Goal: Navigation & Orientation: Find specific page/section

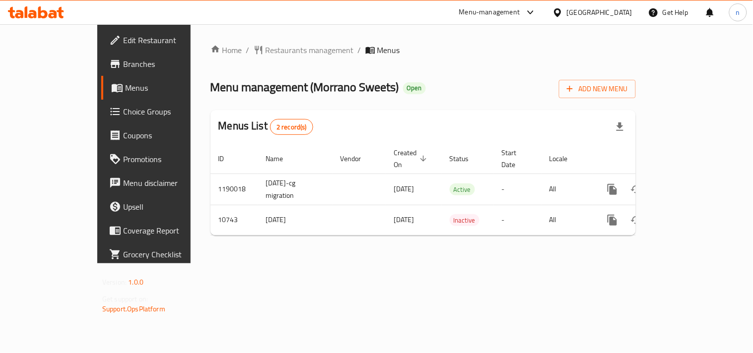
click at [563, 13] on icon at bounding box center [557, 12] width 10 height 10
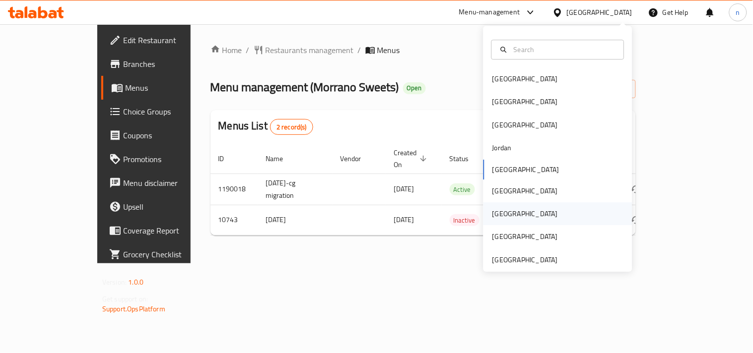
click at [492, 212] on div "[GEOGRAPHIC_DATA]" at bounding box center [524, 213] width 65 height 11
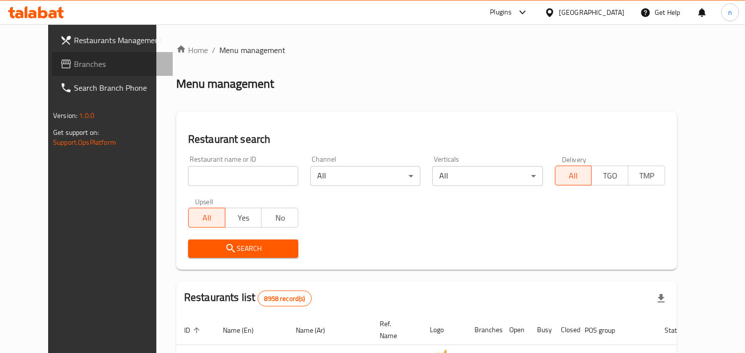
click at [74, 65] on span "Branches" at bounding box center [119, 64] width 91 height 12
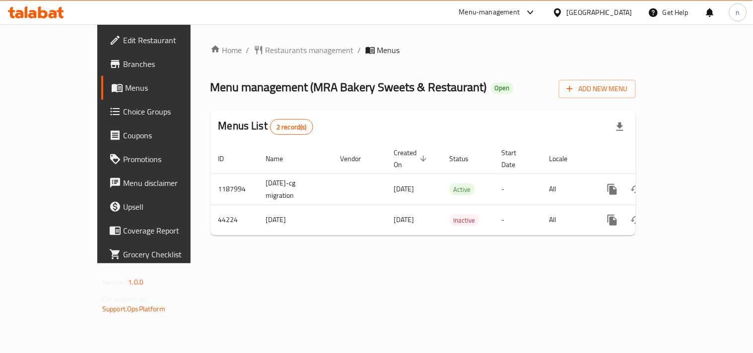
click at [348, 36] on div "Home / Restaurants management / Menus Menu management ( MRA Bakery Sweets & Res…" at bounding box center [423, 143] width 465 height 239
click at [567, 76] on div "Menu management ( MRA Bakery Sweets & Restaurant ) Open Add New Menu" at bounding box center [422, 87] width 425 height 22
click at [561, 12] on icon at bounding box center [557, 12] width 7 height 8
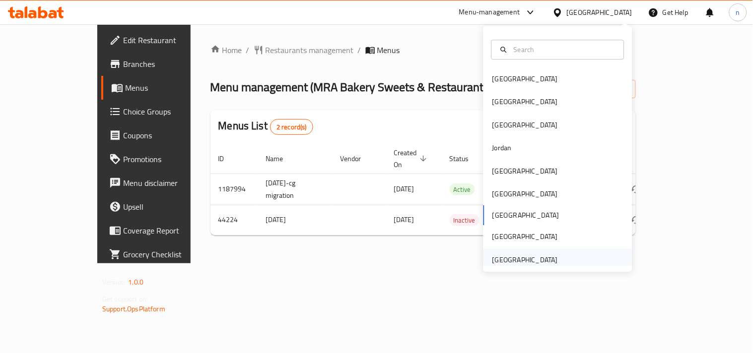
click at [524, 261] on div "[GEOGRAPHIC_DATA]" at bounding box center [524, 260] width 65 height 11
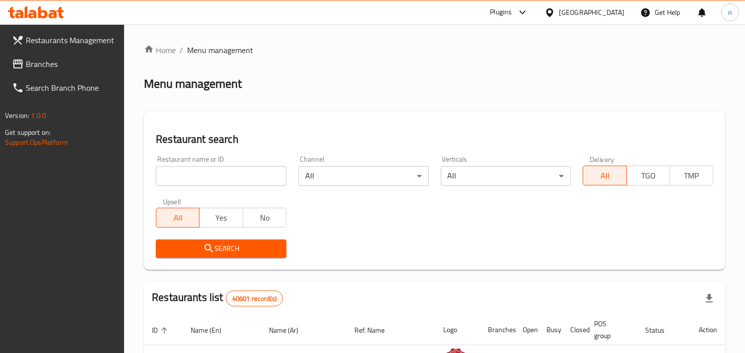
click at [64, 60] on span "Branches" at bounding box center [71, 64] width 91 height 12
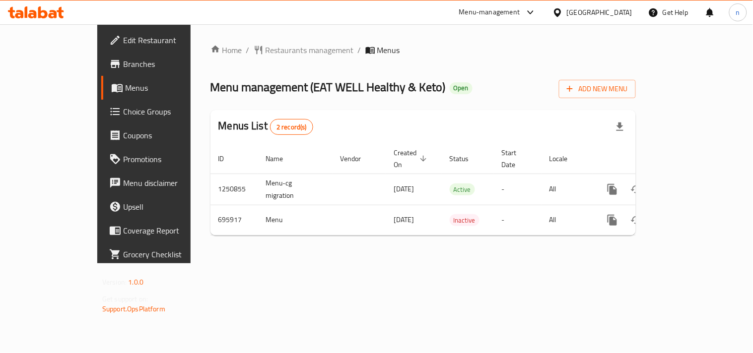
drag, startPoint x: 0, startPoint y: 0, endPoint x: 600, endPoint y: 23, distance: 600.7
click at [563, 13] on icon at bounding box center [557, 12] width 10 height 10
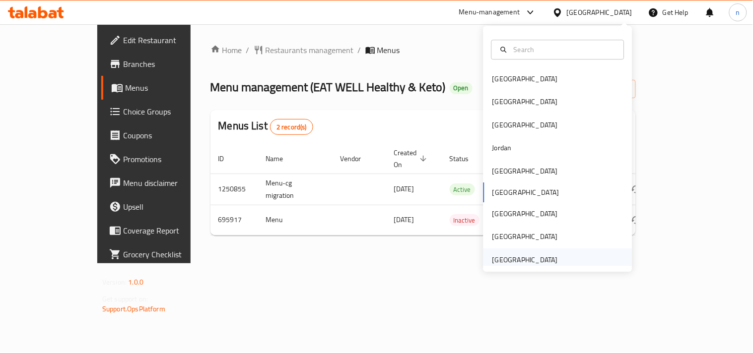
click at [500, 264] on div "[GEOGRAPHIC_DATA]" at bounding box center [524, 260] width 65 height 11
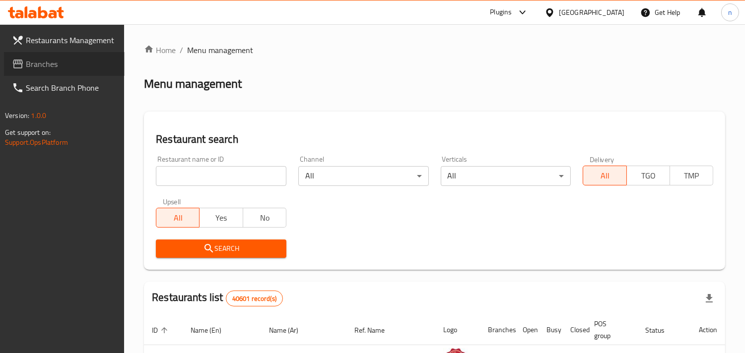
click at [71, 68] on span "Branches" at bounding box center [71, 64] width 91 height 12
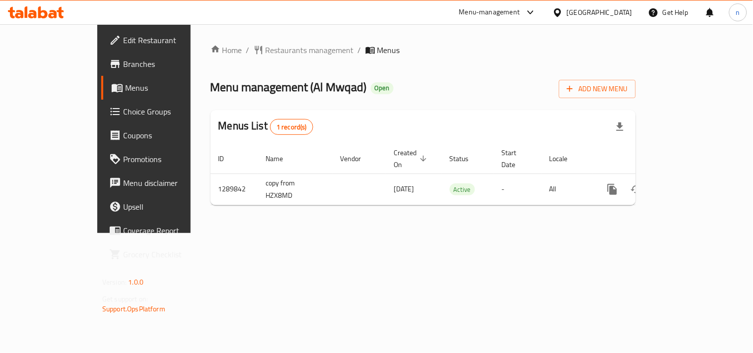
click at [554, 12] on icon at bounding box center [557, 12] width 10 height 10
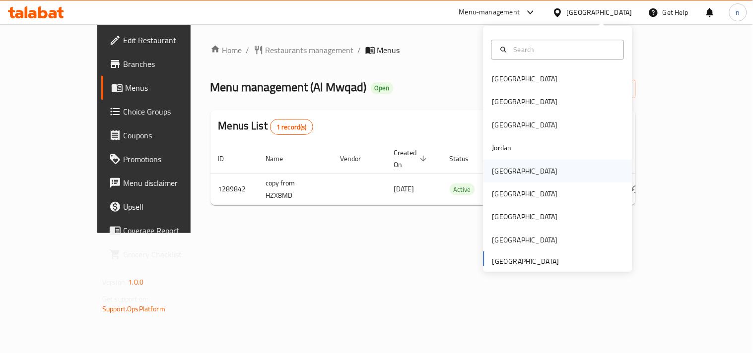
click at [500, 161] on div "[GEOGRAPHIC_DATA]" at bounding box center [524, 171] width 81 height 23
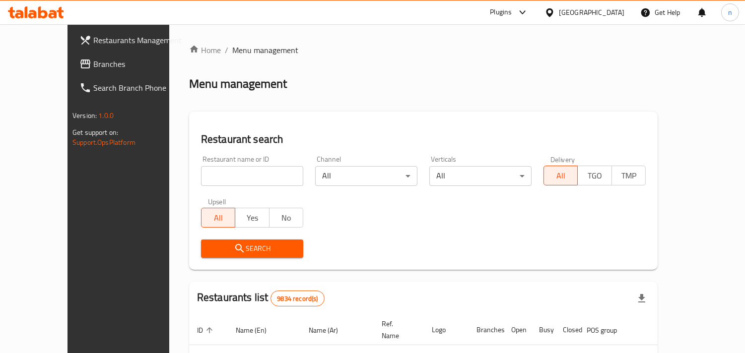
click at [67, 60] on div "Restaurants Management Branches Search Branch Phone Version: 1.0.0 Get support …" at bounding box center [372, 339] width 610 height 630
click at [93, 60] on span "Branches" at bounding box center [138, 64] width 91 height 12
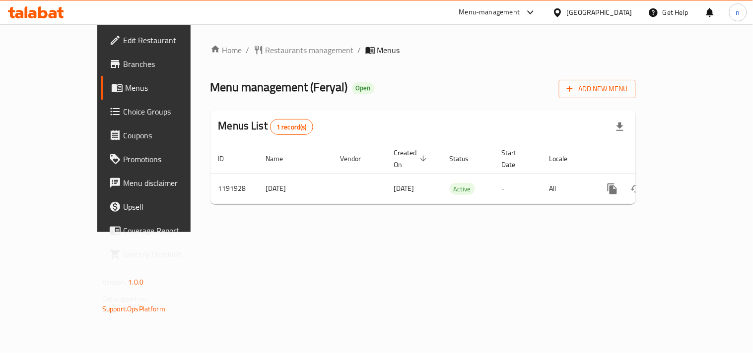
click at [604, 5] on div "[GEOGRAPHIC_DATA]" at bounding box center [592, 12] width 96 height 24
click at [561, 16] on icon at bounding box center [557, 12] width 7 height 8
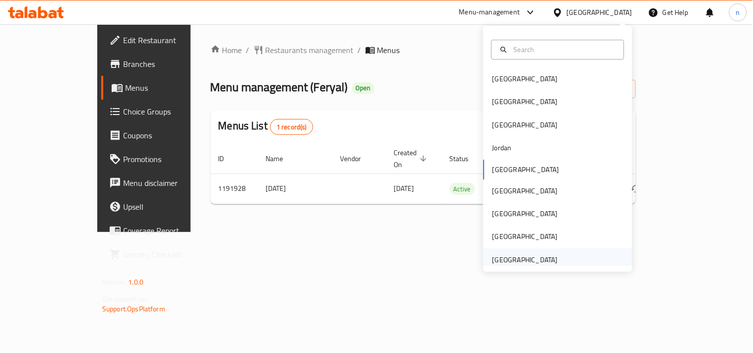
click at [509, 257] on div "[GEOGRAPHIC_DATA]" at bounding box center [524, 260] width 65 height 11
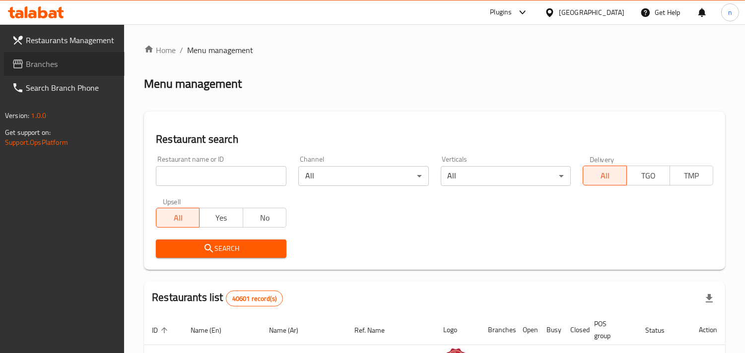
click at [58, 69] on span "Branches" at bounding box center [71, 64] width 91 height 12
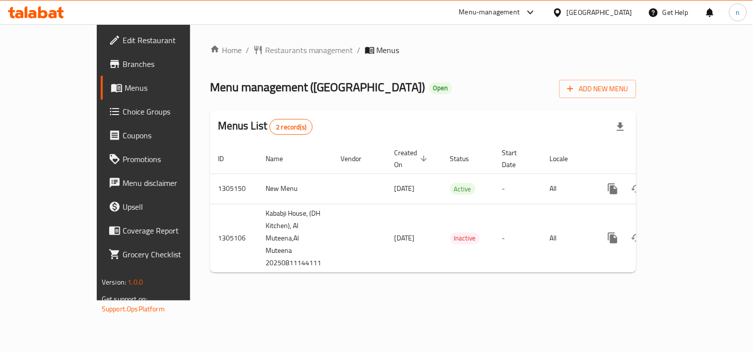
click at [560, 11] on icon at bounding box center [557, 12] width 10 height 10
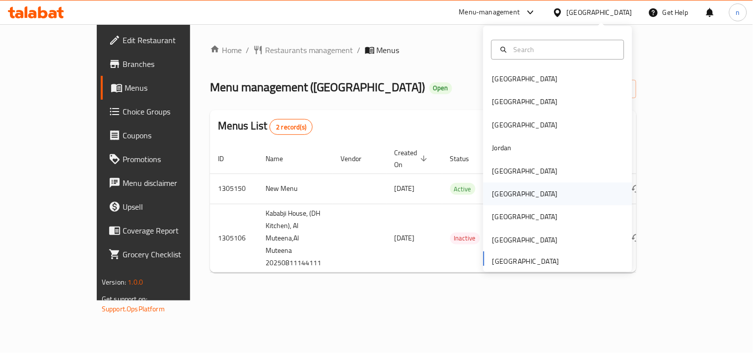
click at [500, 191] on div "[GEOGRAPHIC_DATA]" at bounding box center [524, 194] width 65 height 11
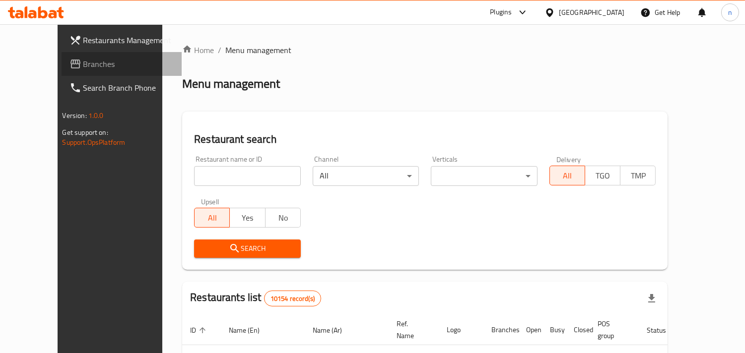
click at [83, 69] on span "Branches" at bounding box center [128, 64] width 91 height 12
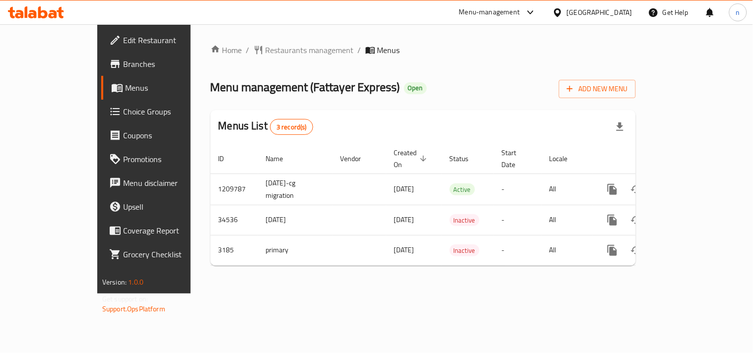
click at [563, 12] on icon at bounding box center [557, 12] width 10 height 10
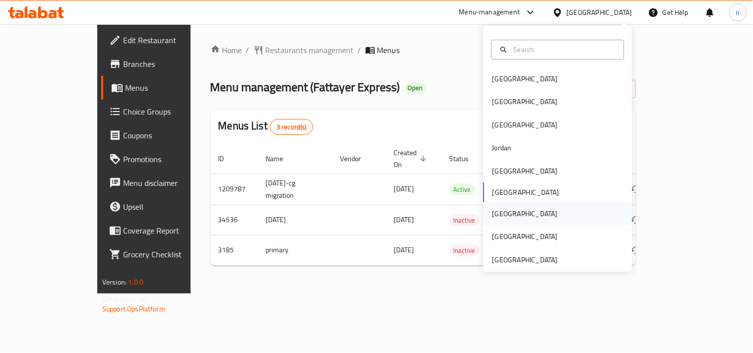
click at [493, 215] on div "[GEOGRAPHIC_DATA]" at bounding box center [524, 213] width 65 height 11
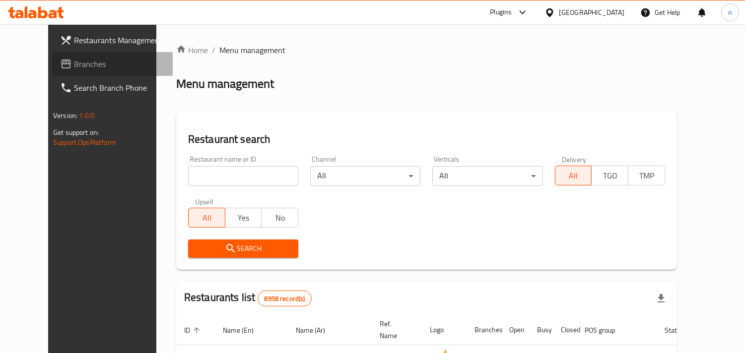
click at [74, 69] on span "Branches" at bounding box center [119, 64] width 91 height 12
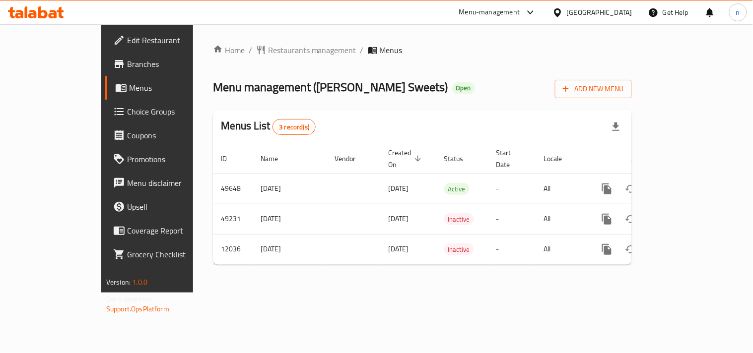
click at [563, 12] on icon at bounding box center [557, 12] width 10 height 10
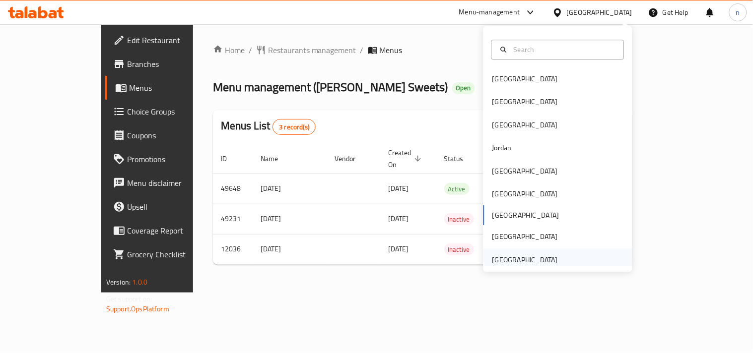
click at [534, 264] on div "[GEOGRAPHIC_DATA]" at bounding box center [524, 260] width 65 height 11
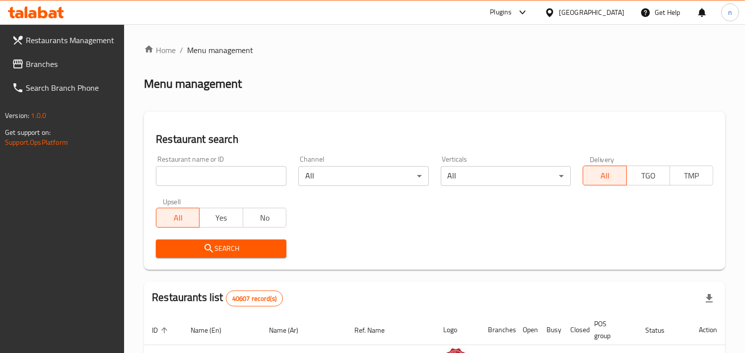
click at [547, 11] on icon at bounding box center [549, 12] width 7 height 8
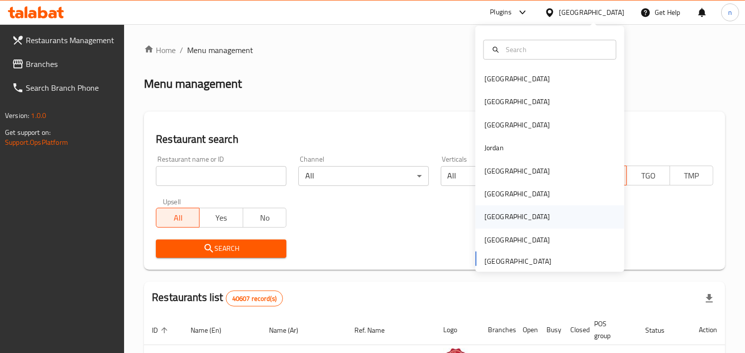
click at [484, 214] on div "[GEOGRAPHIC_DATA]" at bounding box center [516, 217] width 65 height 11
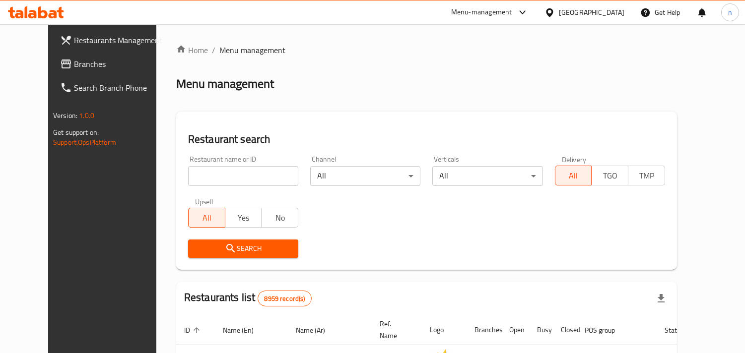
click at [74, 61] on span "Branches" at bounding box center [119, 64] width 91 height 12
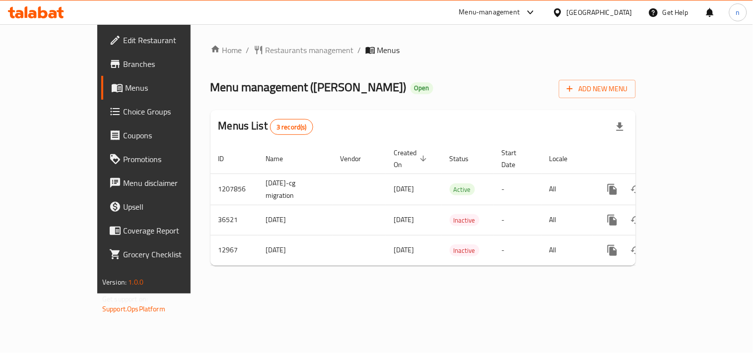
click at [563, 17] on icon at bounding box center [557, 12] width 10 height 10
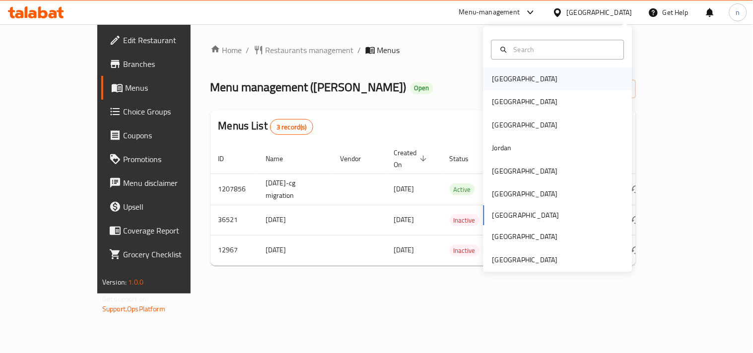
click at [521, 83] on div "[GEOGRAPHIC_DATA]" at bounding box center [557, 78] width 149 height 23
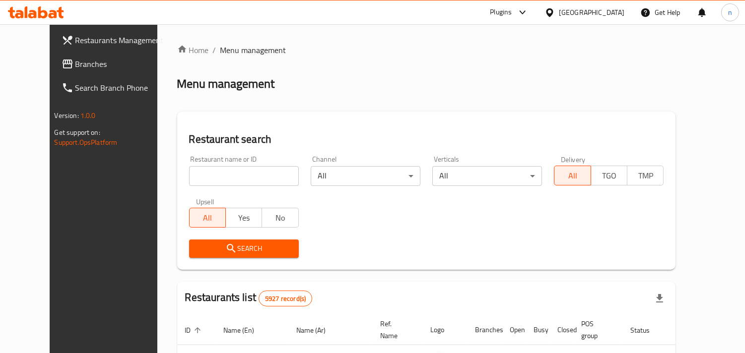
click at [553, 9] on icon at bounding box center [549, 12] width 7 height 8
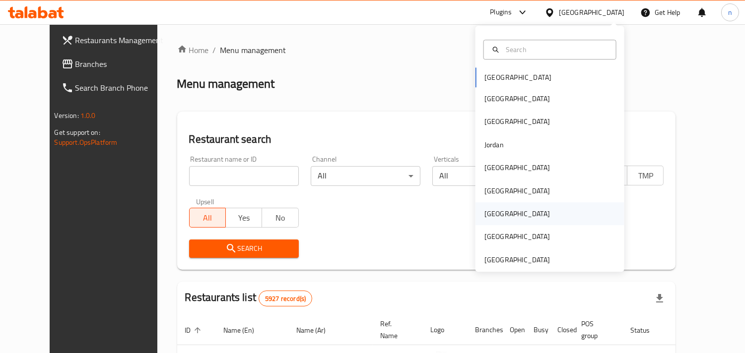
click at [489, 212] on div "Qatar" at bounding box center [516, 213] width 65 height 11
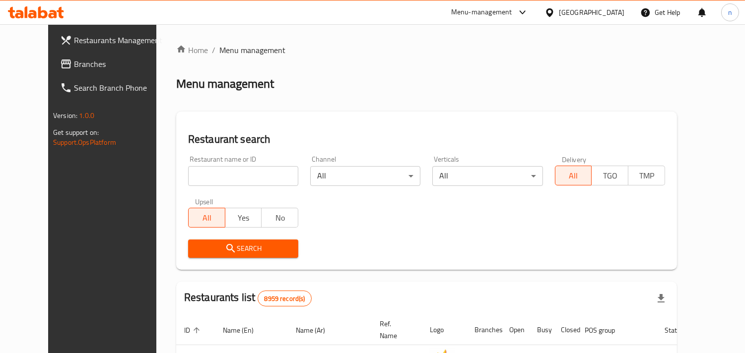
click at [81, 77] on link "Search Branch Phone" at bounding box center [112, 88] width 121 height 24
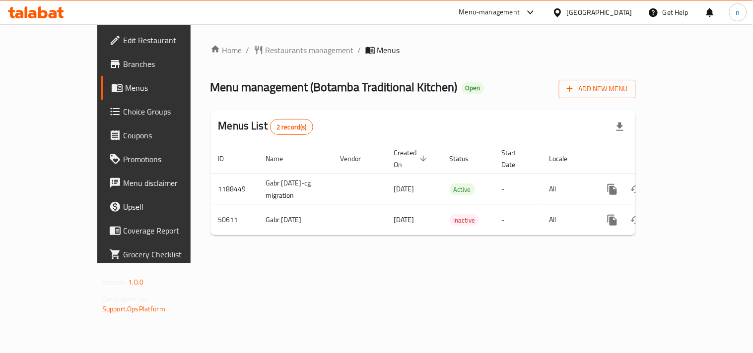
click at [561, 13] on icon at bounding box center [557, 12] width 7 height 8
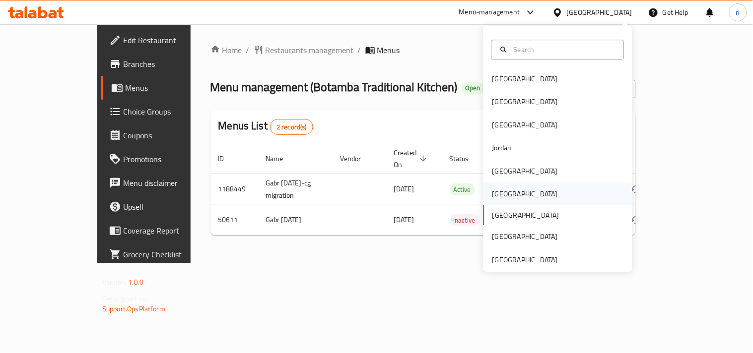
click at [494, 192] on div "[GEOGRAPHIC_DATA]" at bounding box center [524, 194] width 65 height 11
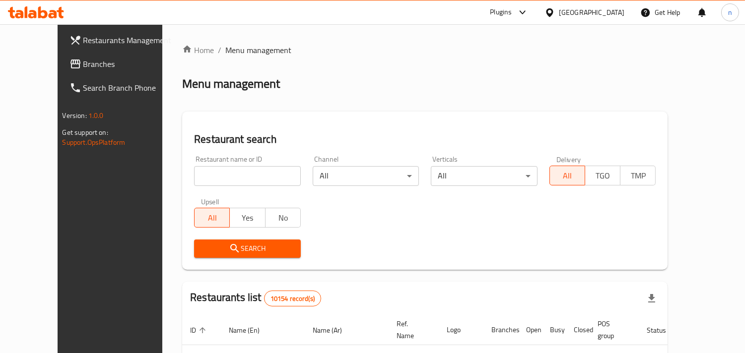
click at [553, 11] on icon at bounding box center [549, 12] width 7 height 8
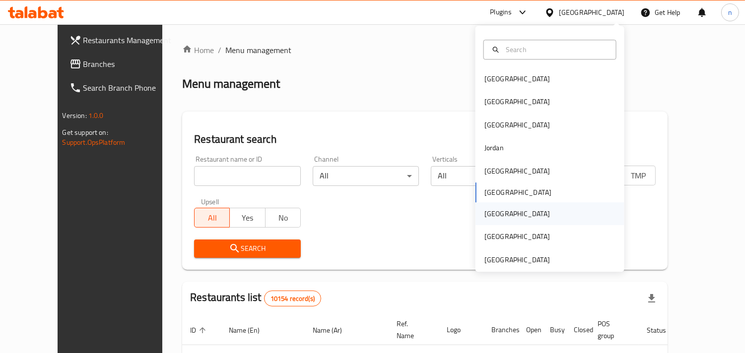
click at [485, 212] on div "Qatar" at bounding box center [516, 213] width 65 height 11
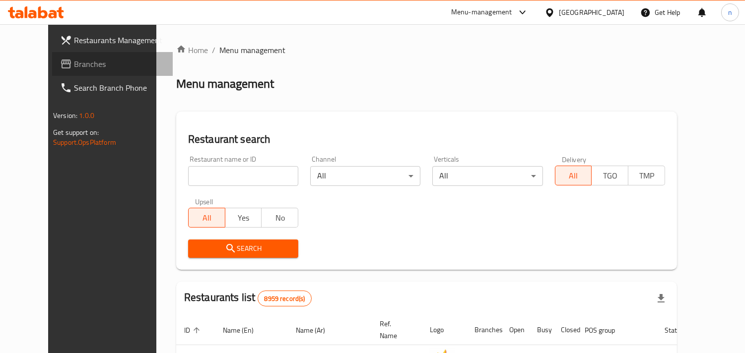
click at [52, 56] on link "Branches" at bounding box center [112, 64] width 121 height 24
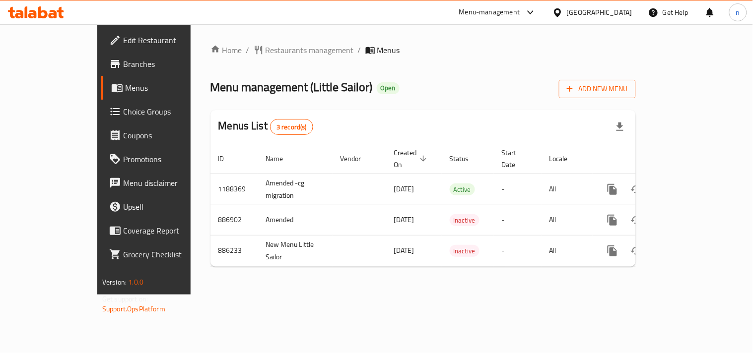
click at [567, 10] on div at bounding box center [559, 12] width 14 height 11
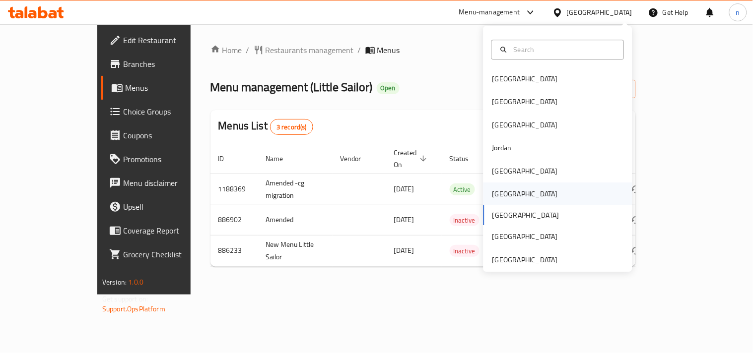
click at [492, 191] on div "[GEOGRAPHIC_DATA]" at bounding box center [524, 194] width 65 height 11
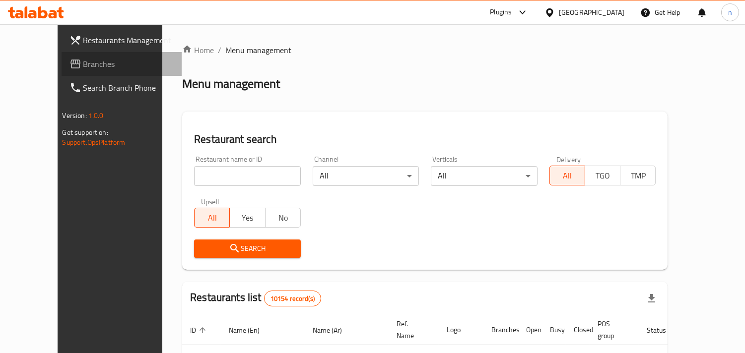
click at [86, 63] on span "Branches" at bounding box center [128, 64] width 91 height 12
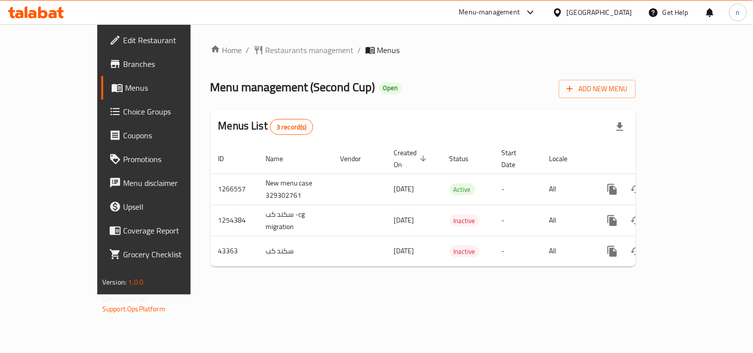
click at [563, 13] on icon at bounding box center [557, 12] width 10 height 10
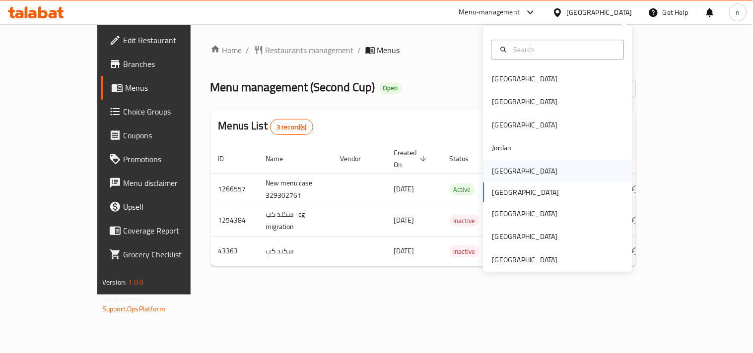
click at [511, 168] on div "[GEOGRAPHIC_DATA]" at bounding box center [524, 171] width 81 height 23
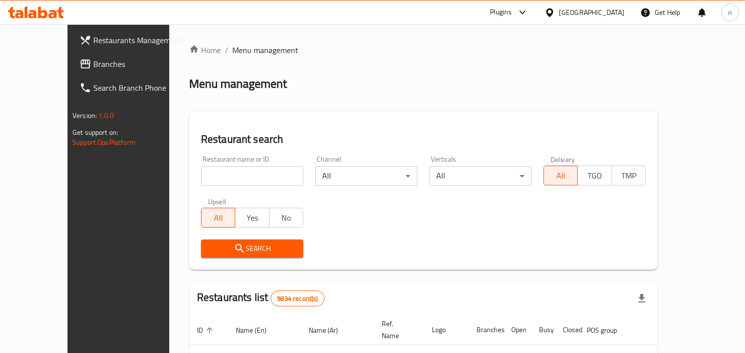
click at [93, 65] on span "Branches" at bounding box center [138, 64] width 91 height 12
